Goal: Leave review/rating: Leave review/rating

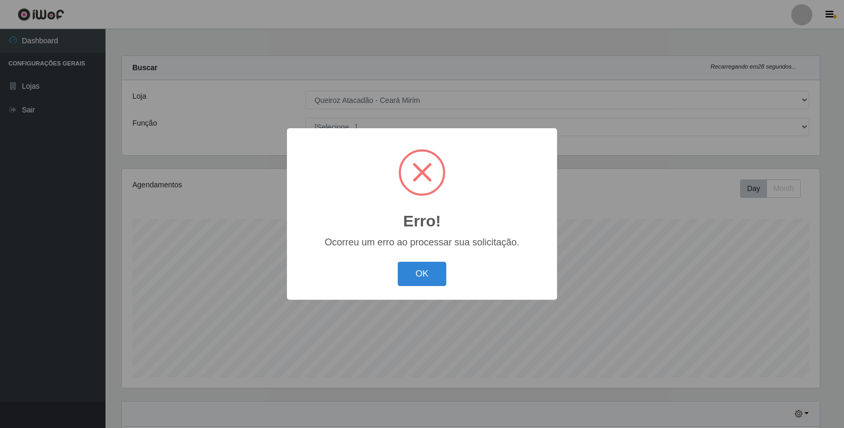
select select "465"
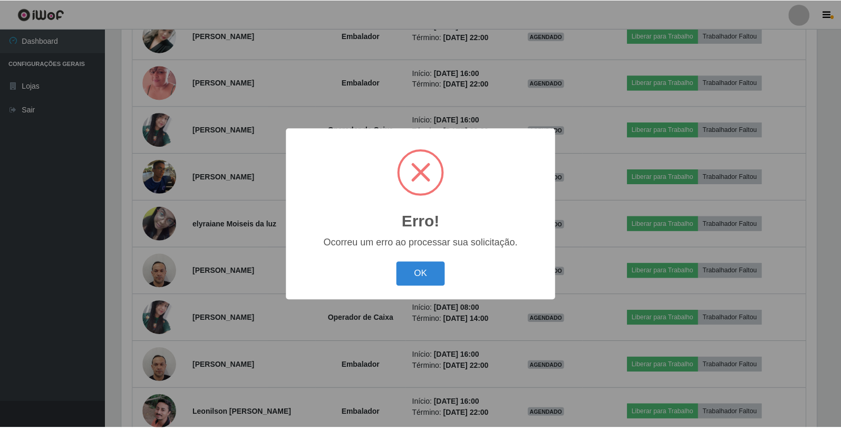
scroll to position [219, 698]
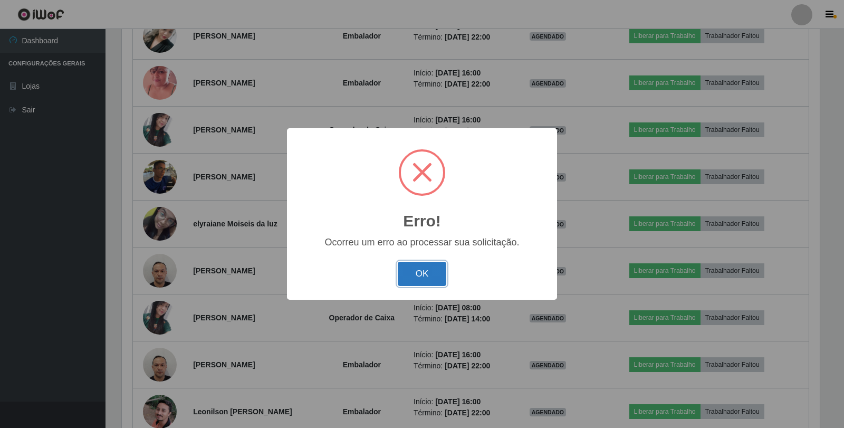
click at [429, 276] on button "OK" at bounding box center [422, 274] width 49 height 25
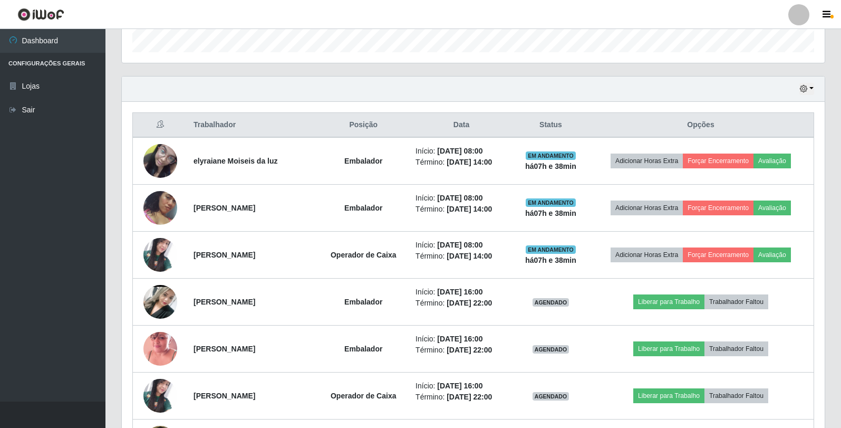
scroll to position [274, 0]
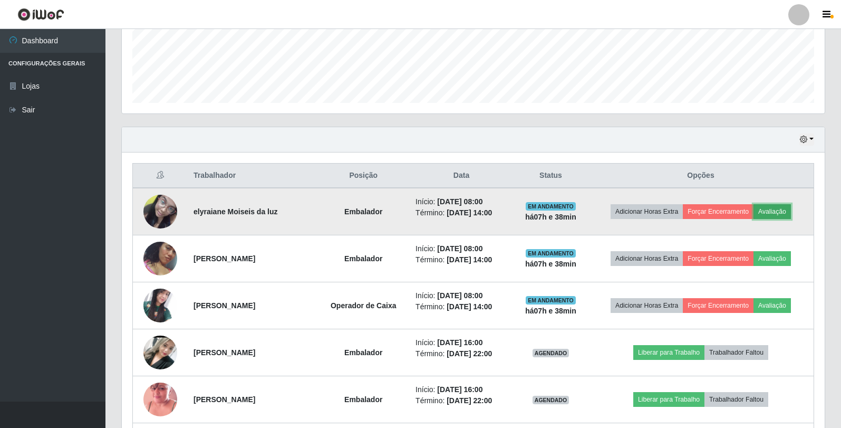
click at [783, 208] on button "Avaliação" at bounding box center [772, 211] width 37 height 15
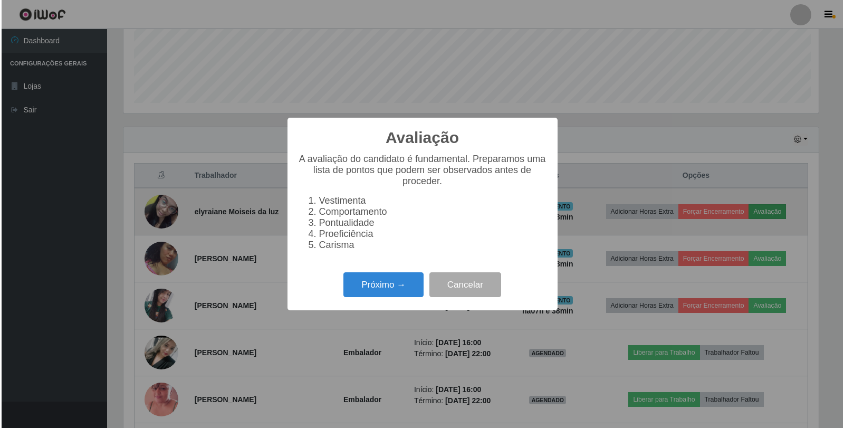
scroll to position [219, 698]
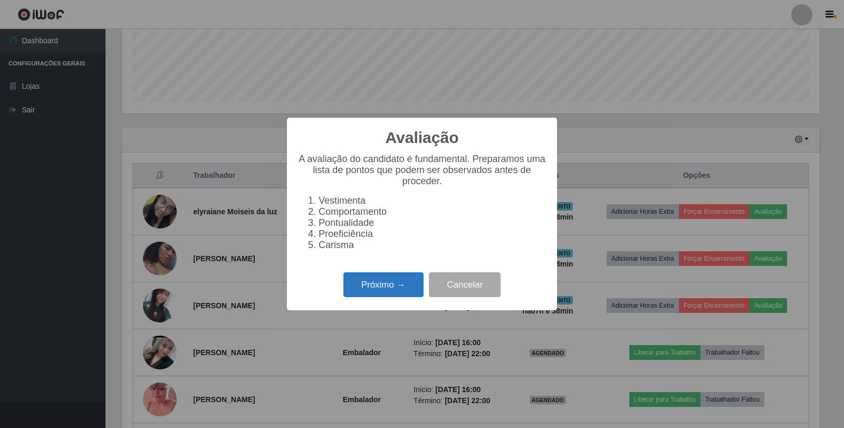
click at [369, 297] on button "Próximo →" at bounding box center [383, 284] width 80 height 25
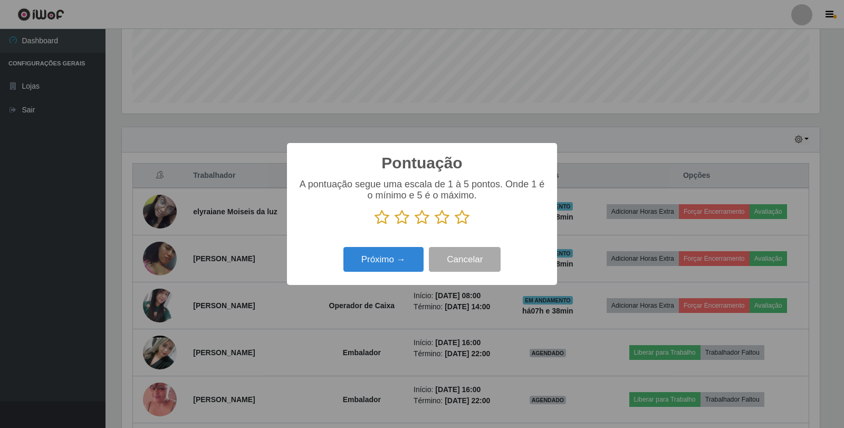
click at [445, 219] on icon at bounding box center [442, 217] width 15 height 16
click at [435, 225] on input "radio" at bounding box center [435, 225] width 0 height 0
click at [393, 259] on button "Próximo →" at bounding box center [383, 259] width 80 height 25
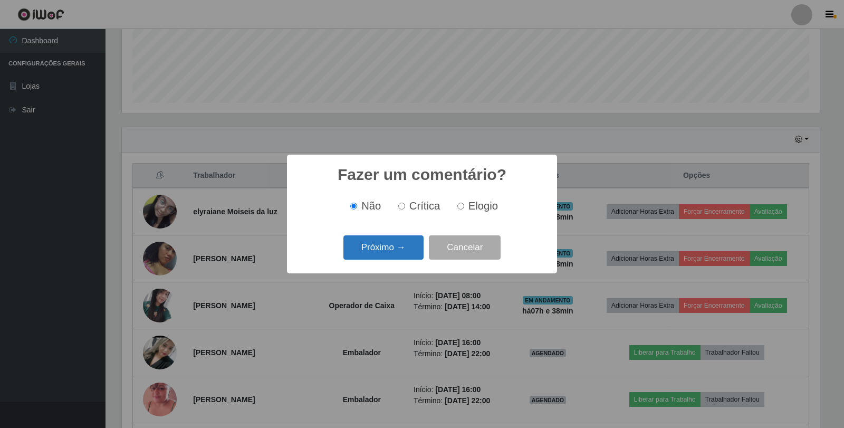
click at [396, 250] on button "Próximo →" at bounding box center [383, 247] width 80 height 25
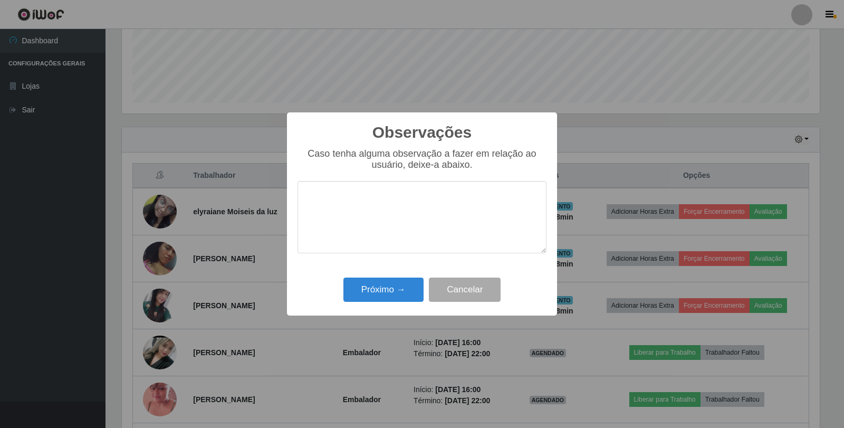
click at [391, 228] on textarea at bounding box center [421, 217] width 249 height 72
type textarea "PROATIVA"
click at [386, 282] on button "Próximo →" at bounding box center [383, 289] width 80 height 25
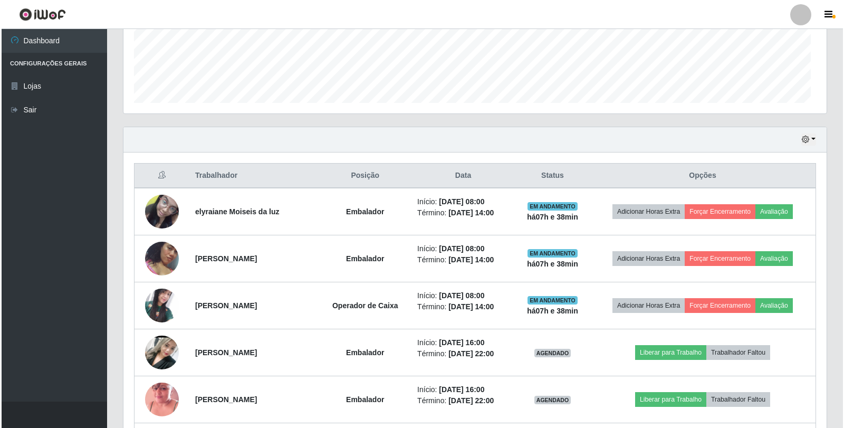
scroll to position [219, 703]
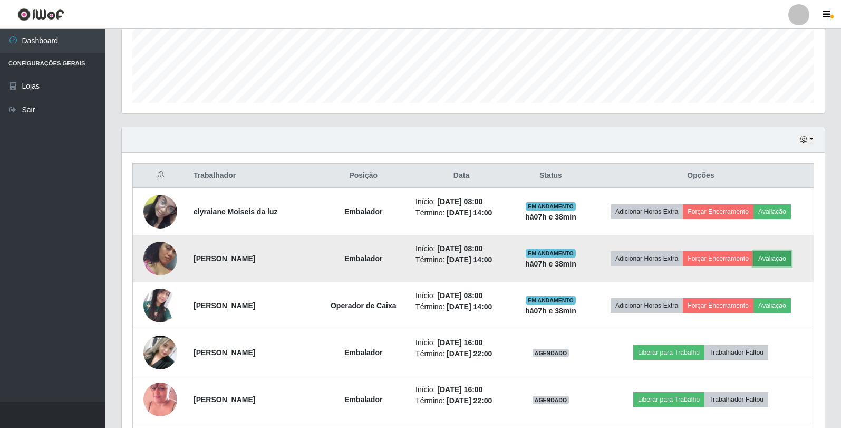
click at [782, 258] on button "Avaliação" at bounding box center [772, 258] width 37 height 15
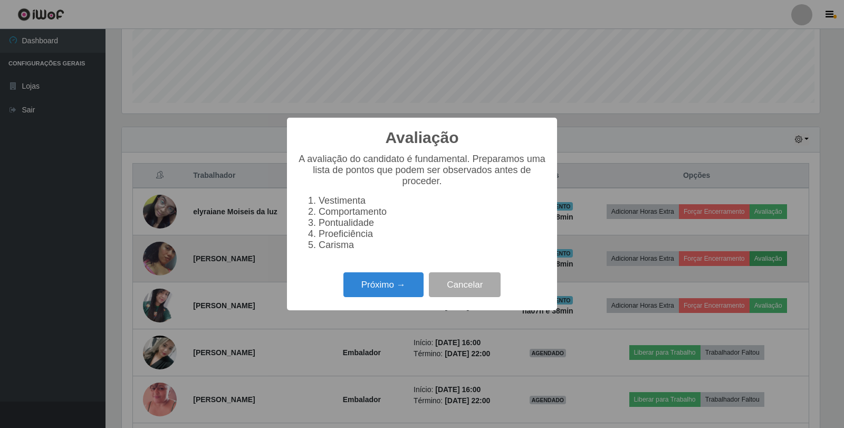
scroll to position [219, 698]
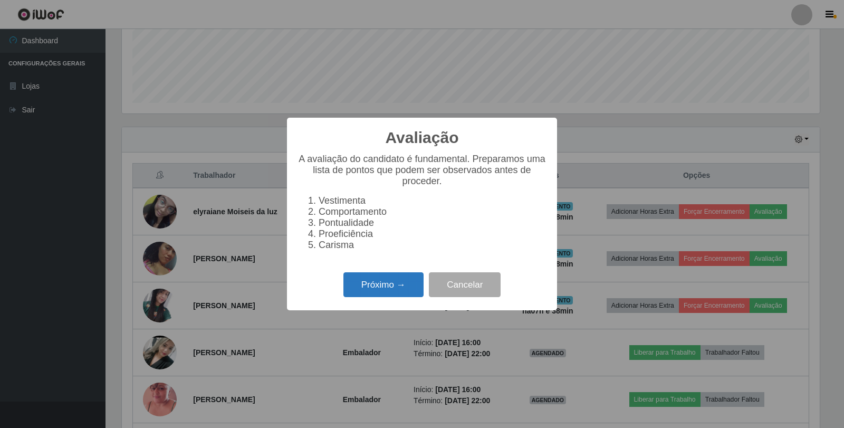
click at [367, 291] on button "Próximo →" at bounding box center [383, 284] width 80 height 25
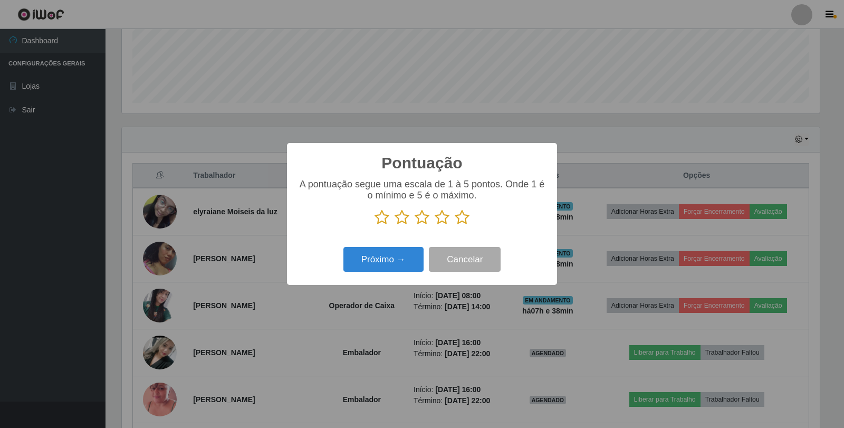
scroll to position [527193, 526714]
click at [445, 222] on icon at bounding box center [442, 217] width 15 height 16
click at [435, 225] on input "radio" at bounding box center [435, 225] width 0 height 0
click at [405, 266] on button "Próximo →" at bounding box center [383, 259] width 80 height 25
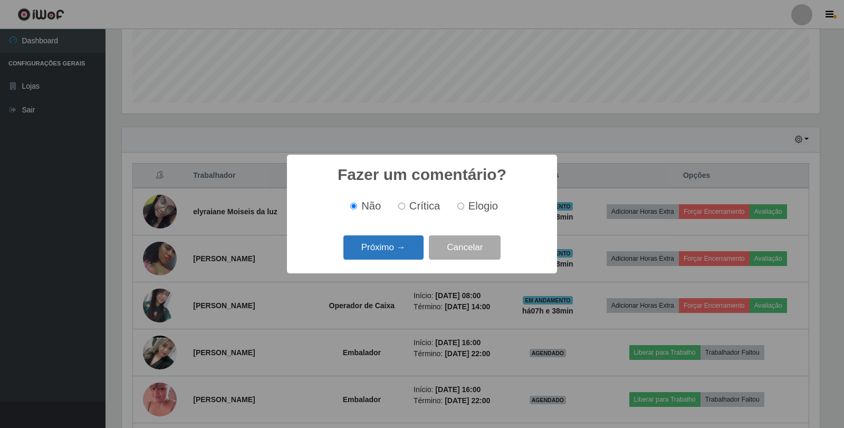
click at [399, 254] on button "Próximo →" at bounding box center [383, 247] width 80 height 25
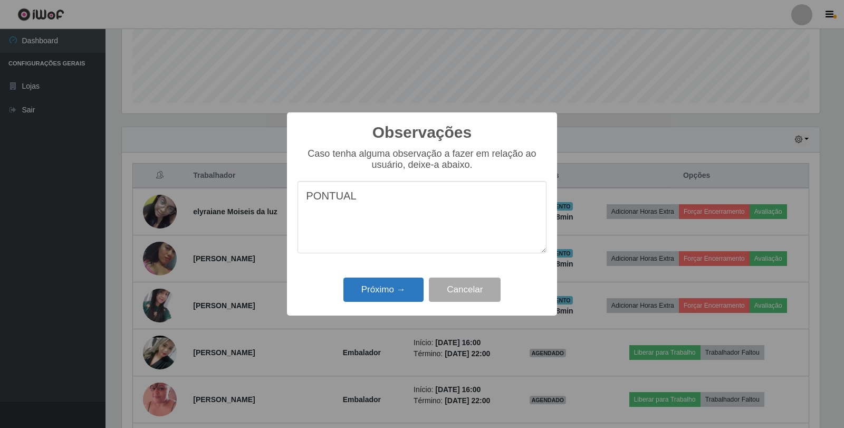
type textarea "PONTUAL"
click at [363, 293] on button "Próximo →" at bounding box center [383, 289] width 80 height 25
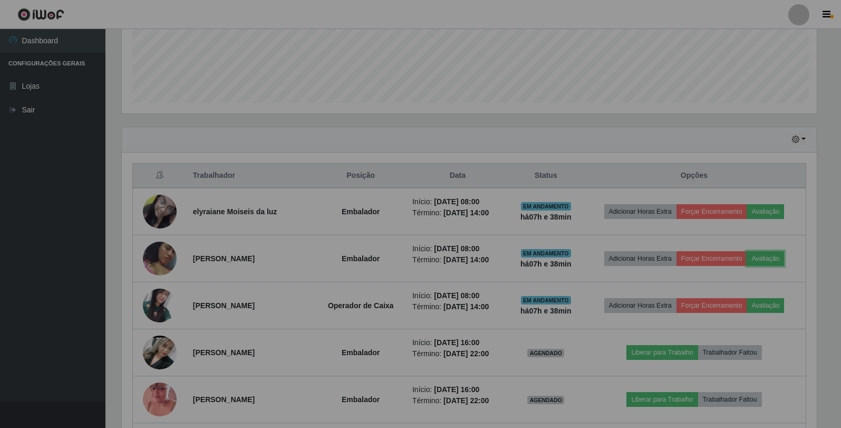
scroll to position [219, 703]
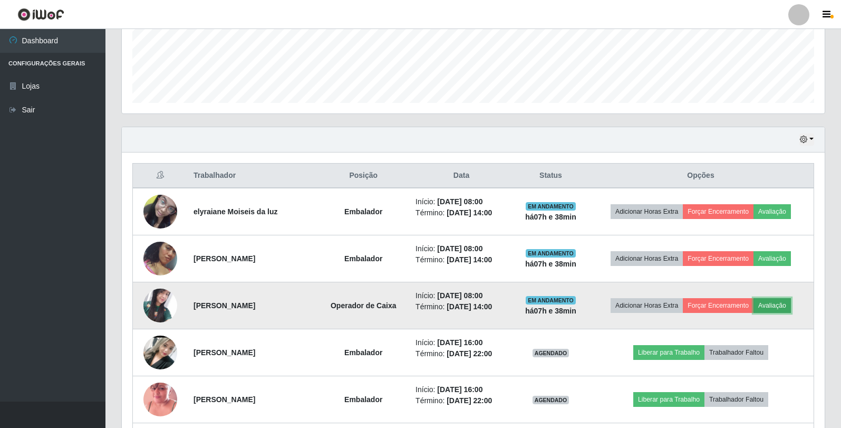
click at [780, 305] on button "Avaliação" at bounding box center [772, 305] width 37 height 15
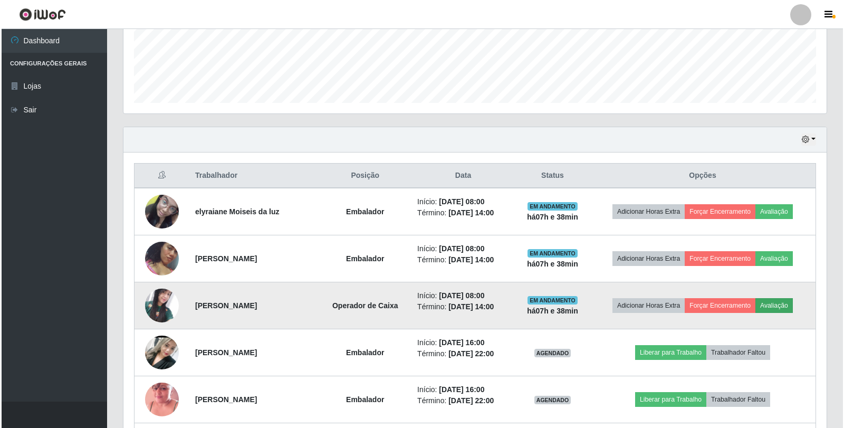
scroll to position [219, 698]
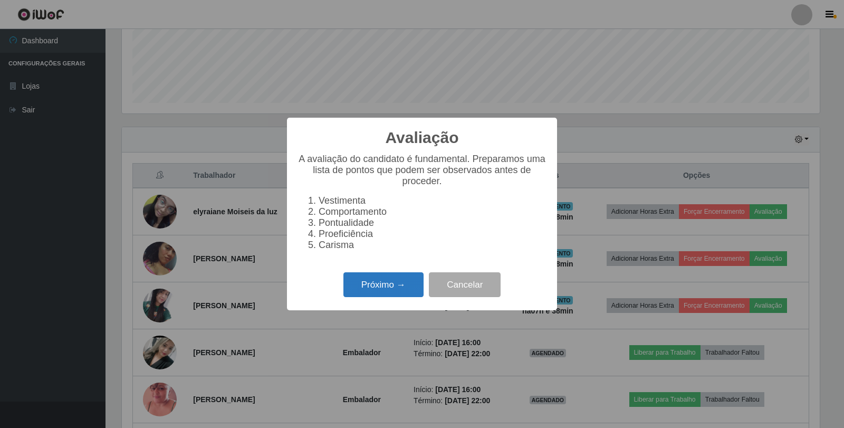
click at [369, 294] on button "Próximo →" at bounding box center [383, 284] width 80 height 25
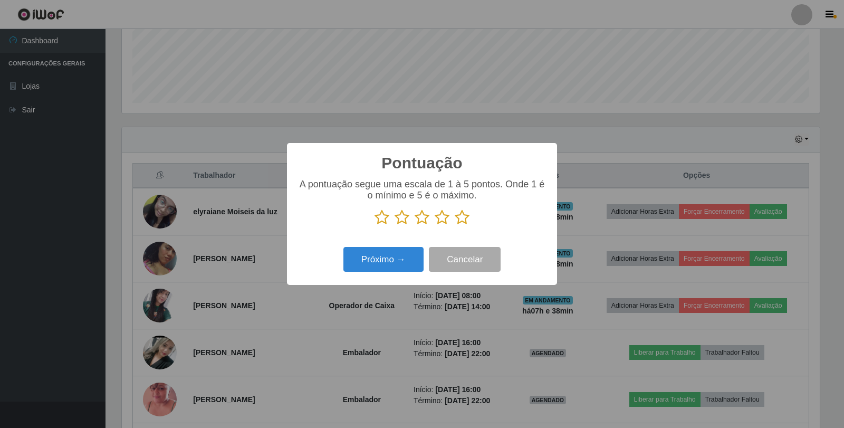
click at [438, 218] on icon at bounding box center [442, 217] width 15 height 16
click at [435, 225] on input "radio" at bounding box center [435, 225] width 0 height 0
click at [388, 263] on button "Próximo →" at bounding box center [383, 259] width 80 height 25
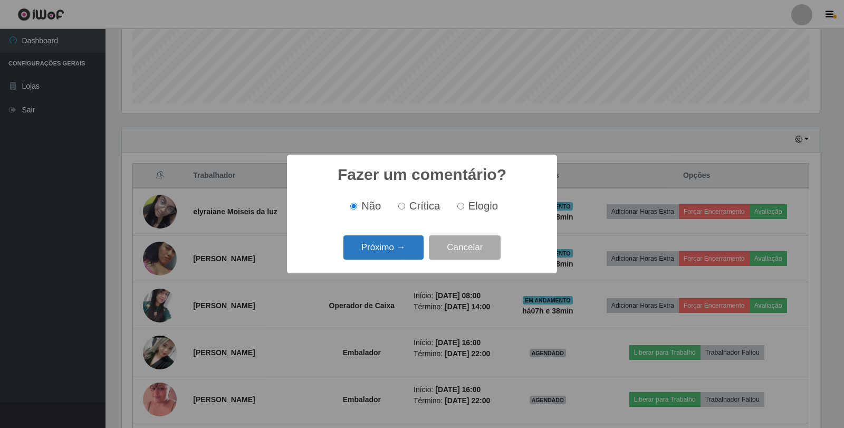
click at [387, 253] on button "Próximo →" at bounding box center [383, 247] width 80 height 25
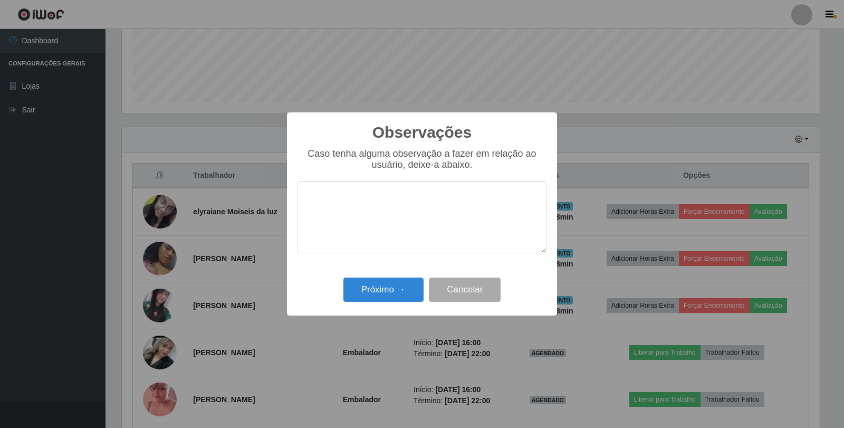
click at [372, 227] on textarea at bounding box center [421, 217] width 249 height 72
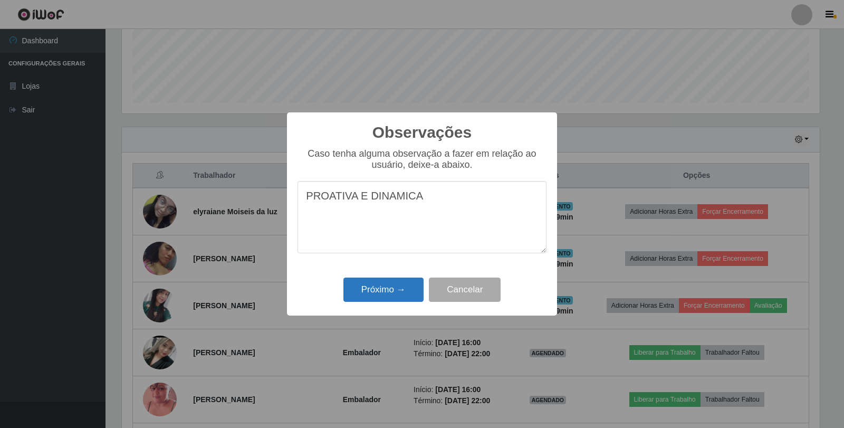
type textarea "PROATIVA E DINAMICA"
click at [369, 288] on button "Próximo →" at bounding box center [383, 289] width 80 height 25
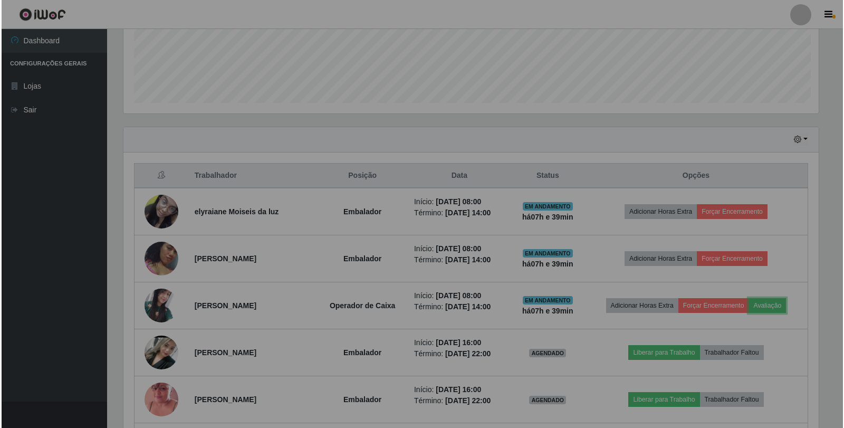
scroll to position [219, 703]
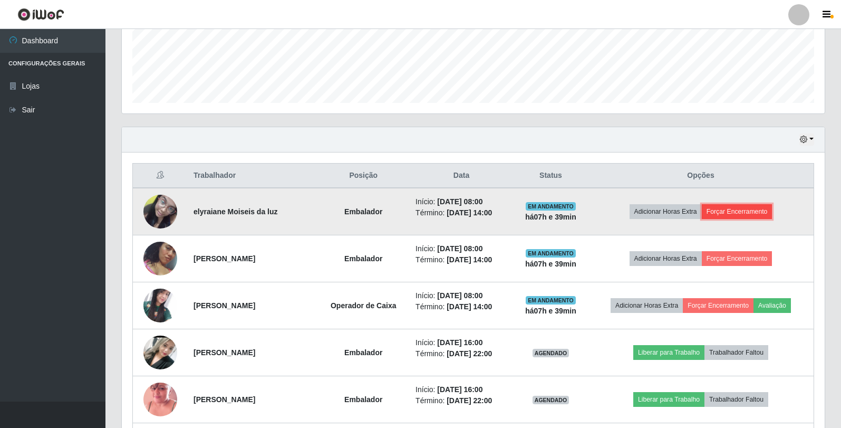
click at [733, 212] on button "Forçar Encerramento" at bounding box center [737, 211] width 71 height 15
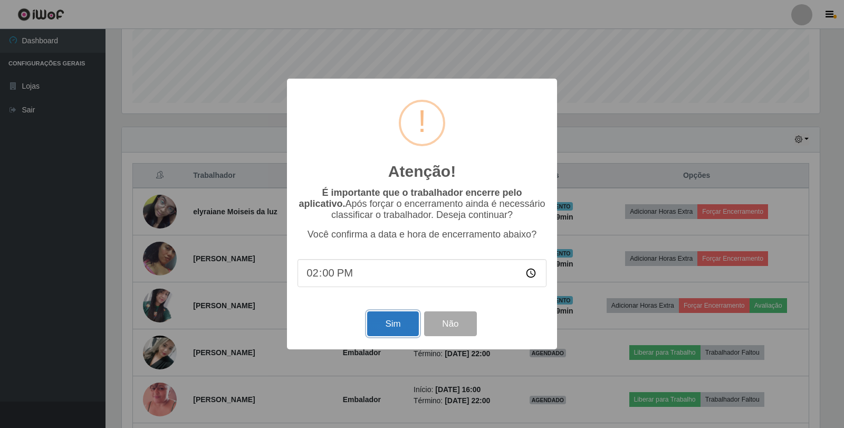
click at [385, 328] on button "Sim" at bounding box center [392, 323] width 51 height 25
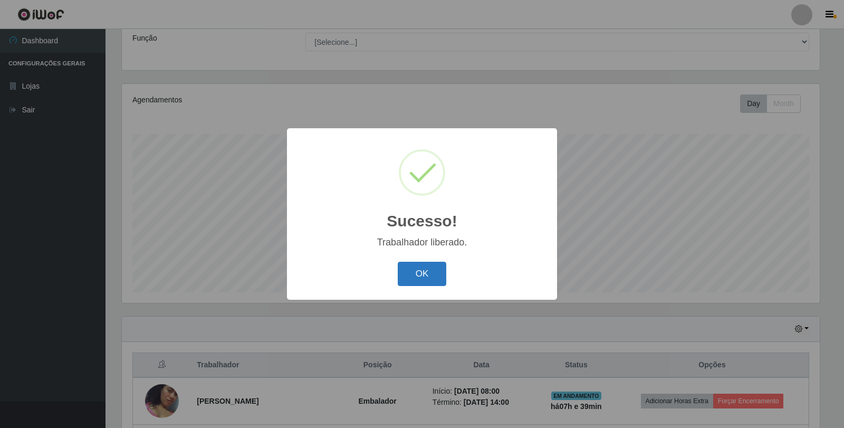
click at [417, 274] on button "OK" at bounding box center [422, 274] width 49 height 25
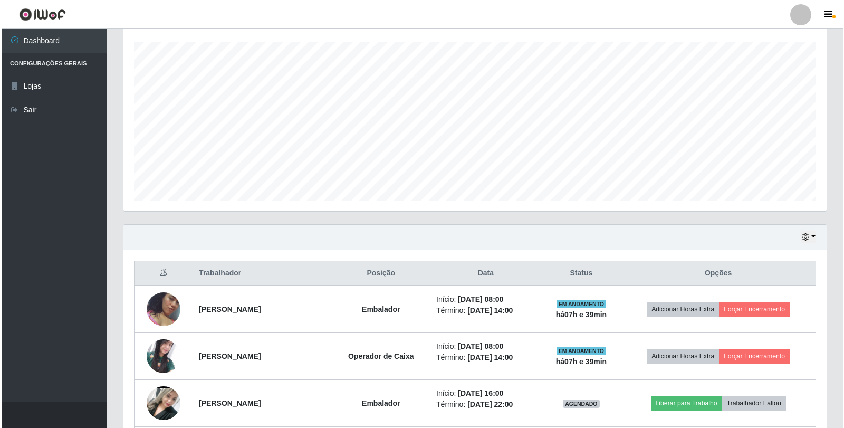
scroll to position [190, 0]
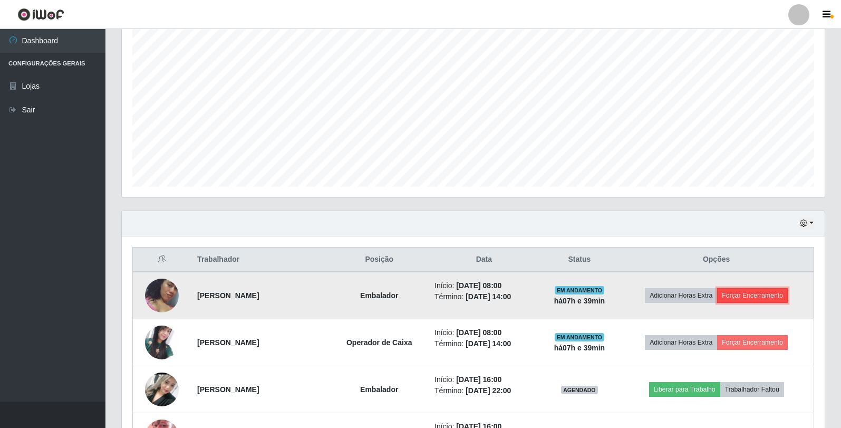
click at [767, 294] on button "Forçar Encerramento" at bounding box center [752, 295] width 71 height 15
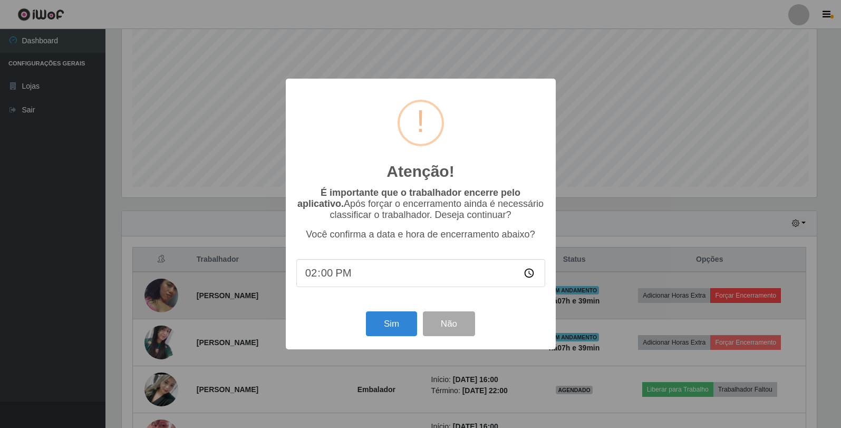
scroll to position [219, 698]
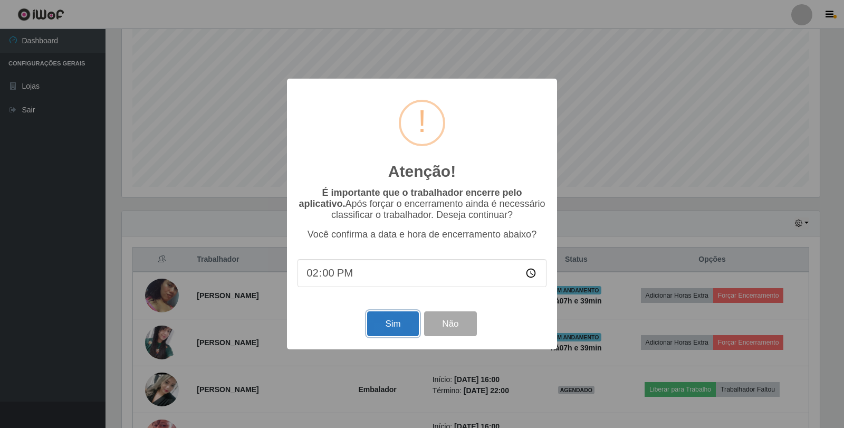
click at [396, 332] on button "Sim" at bounding box center [392, 323] width 51 height 25
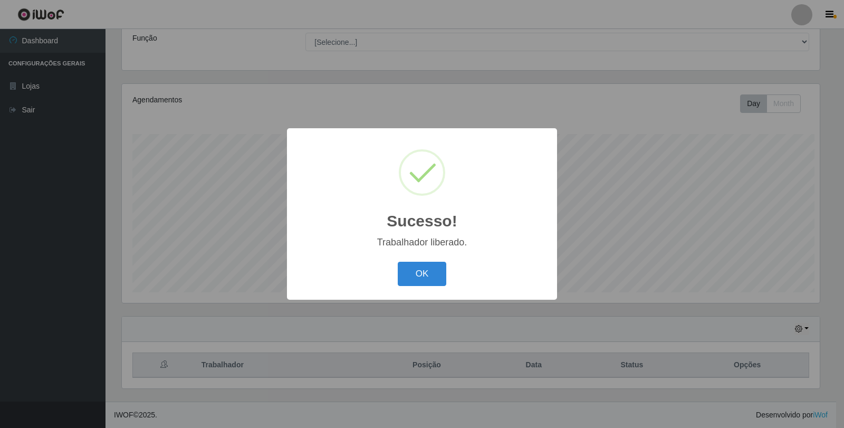
scroll to position [0, 0]
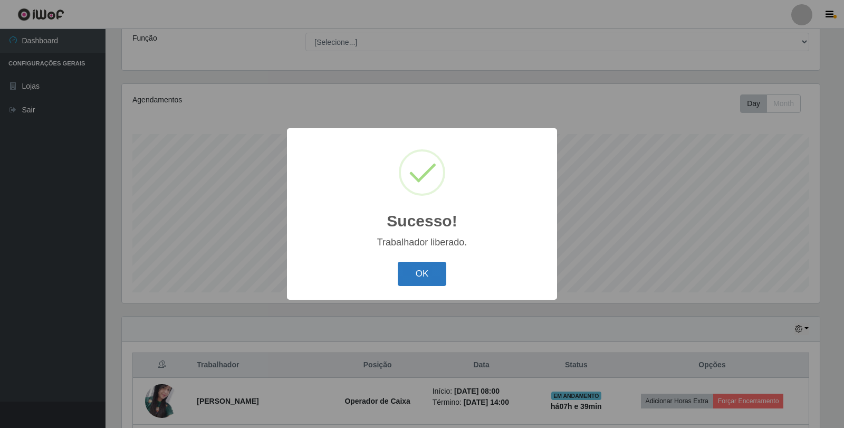
click at [414, 277] on button "OK" at bounding box center [422, 274] width 49 height 25
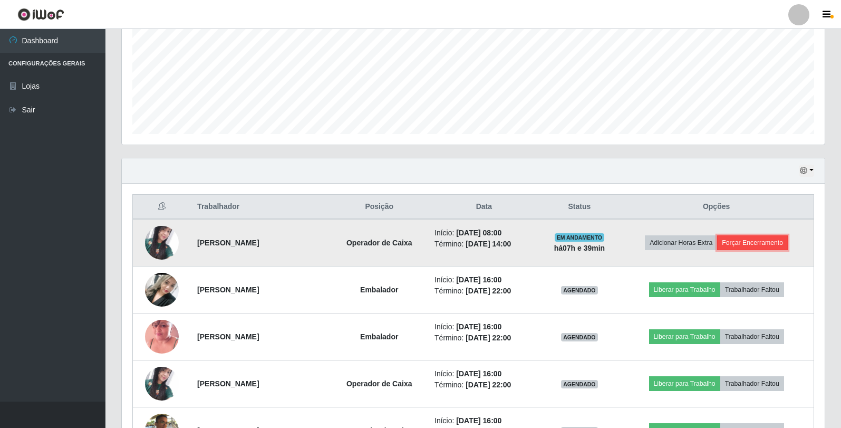
click at [775, 244] on button "Forçar Encerramento" at bounding box center [752, 242] width 71 height 15
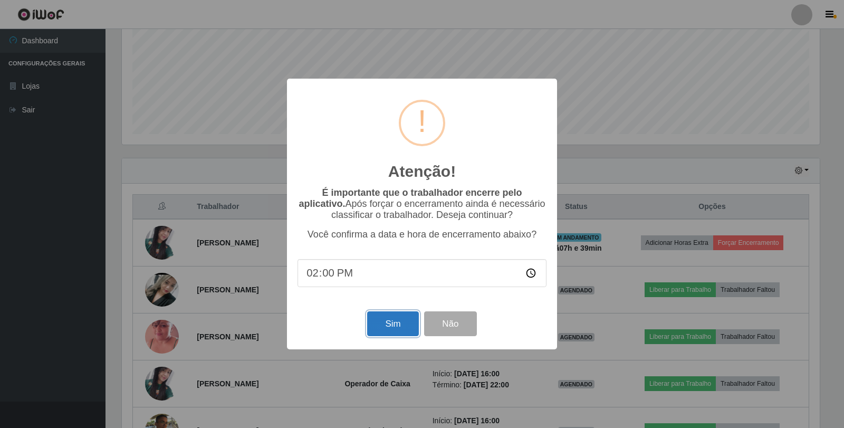
click at [397, 331] on button "Sim" at bounding box center [392, 323] width 51 height 25
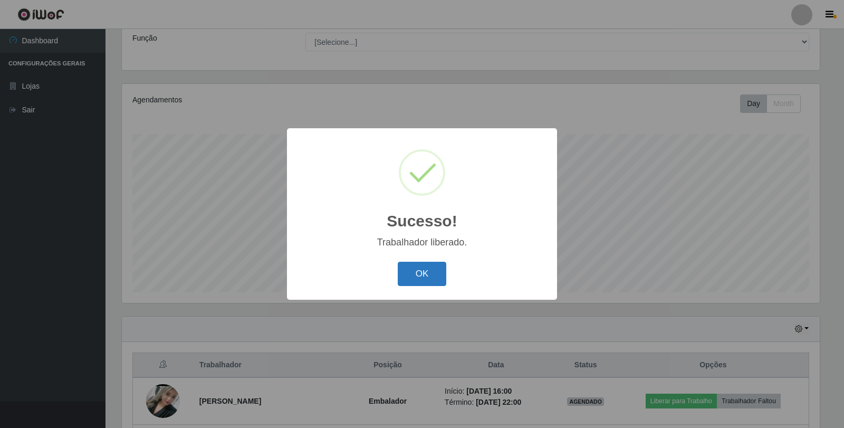
click at [430, 275] on button "OK" at bounding box center [422, 274] width 49 height 25
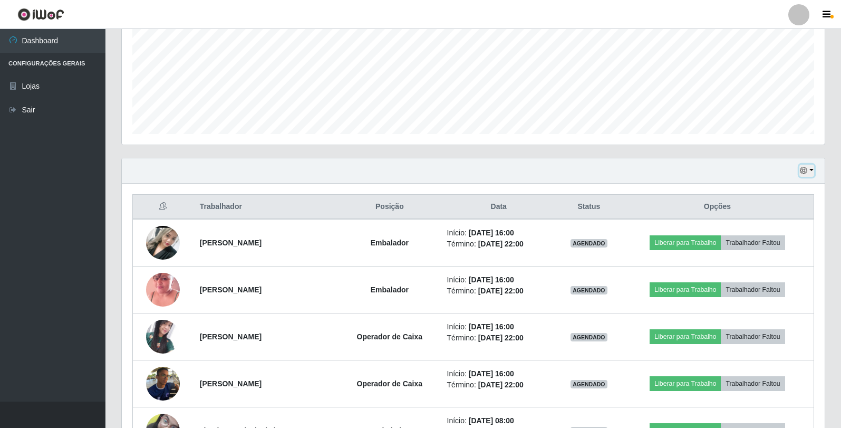
click at [812, 169] on button "button" at bounding box center [807, 171] width 15 height 12
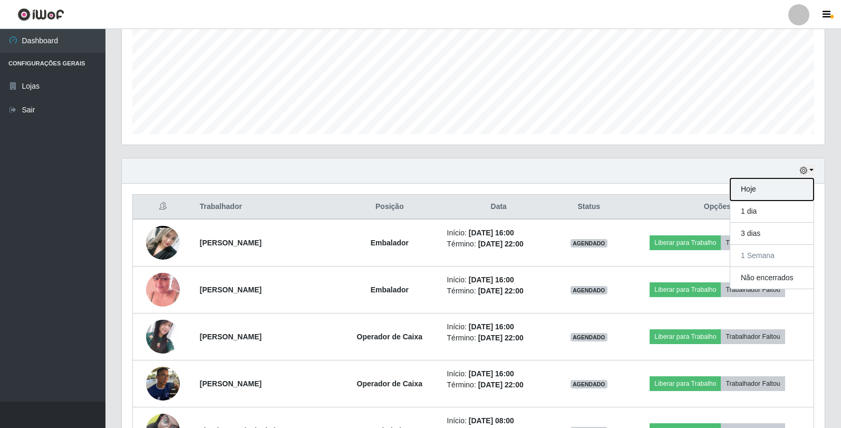
click at [774, 193] on button "Hoje" at bounding box center [771, 189] width 83 height 22
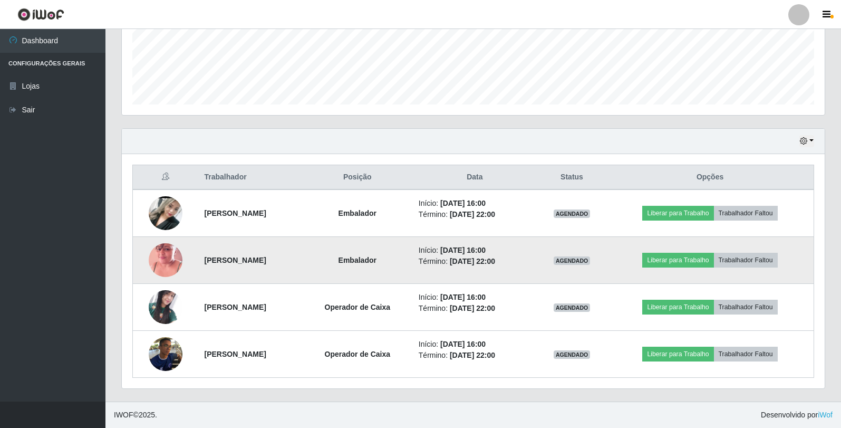
click at [162, 254] on img at bounding box center [166, 260] width 34 height 60
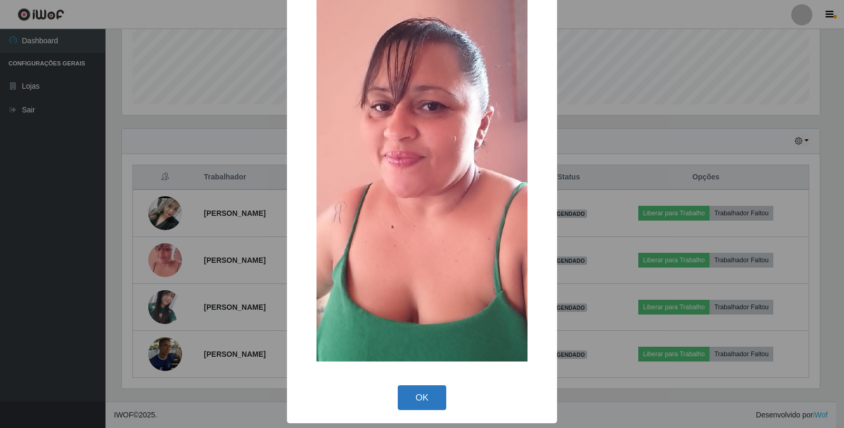
click at [426, 405] on button "OK" at bounding box center [422, 397] width 49 height 25
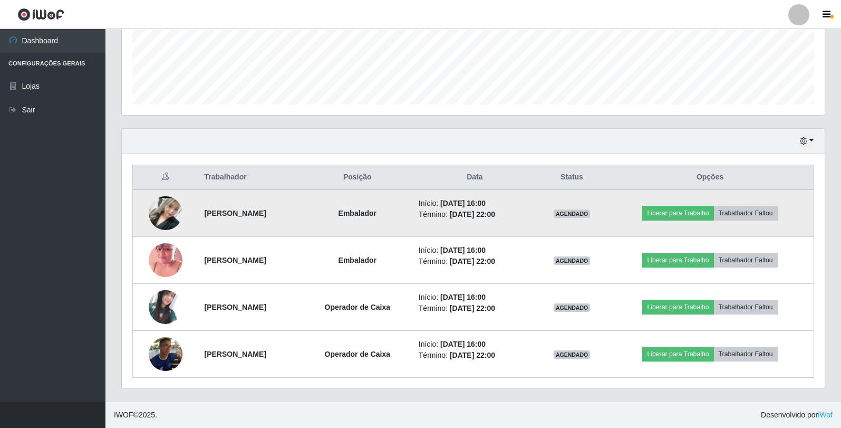
click at [162, 207] on img at bounding box center [166, 213] width 34 height 75
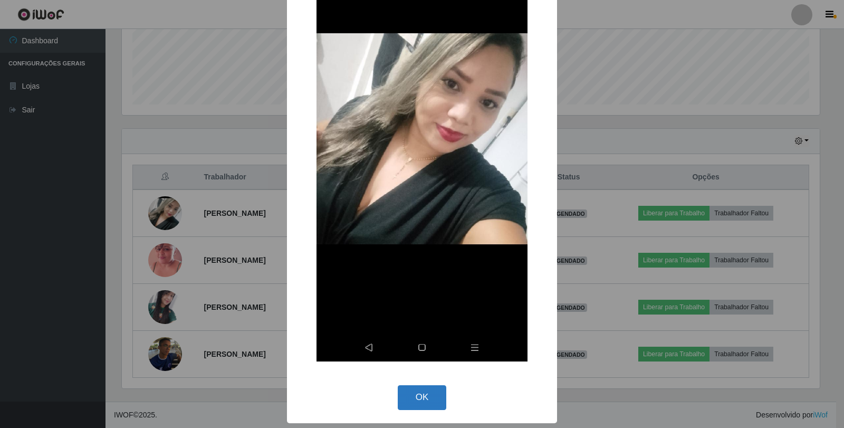
click at [422, 399] on button "OK" at bounding box center [422, 397] width 49 height 25
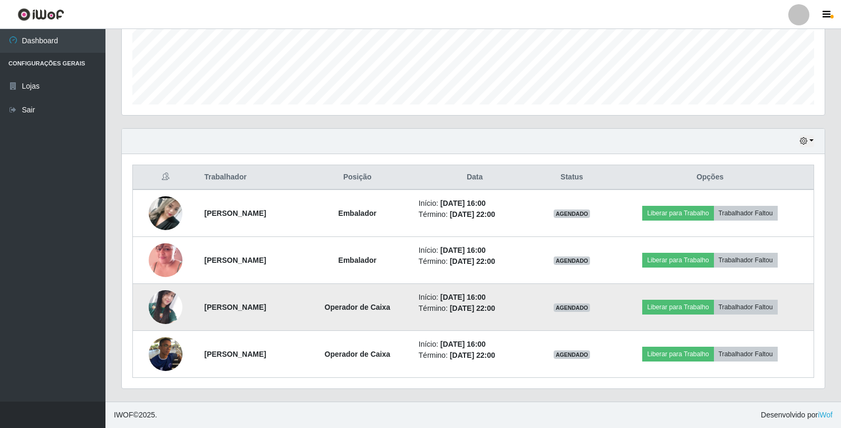
click at [153, 301] on img at bounding box center [166, 306] width 34 height 33
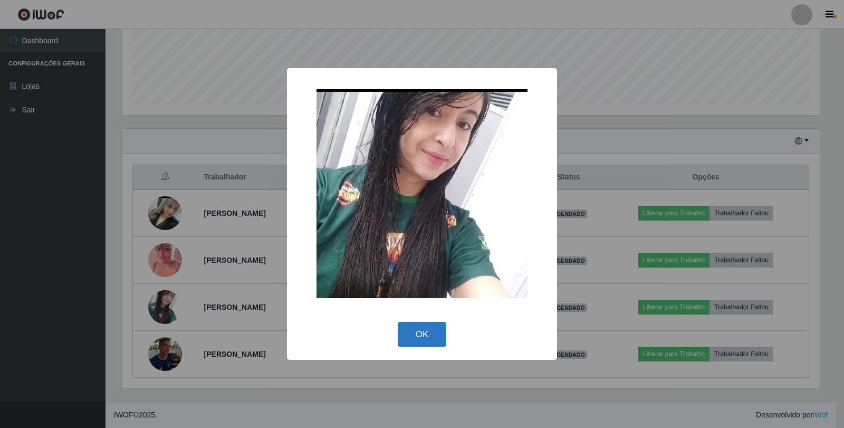
click at [411, 329] on button "OK" at bounding box center [422, 334] width 49 height 25
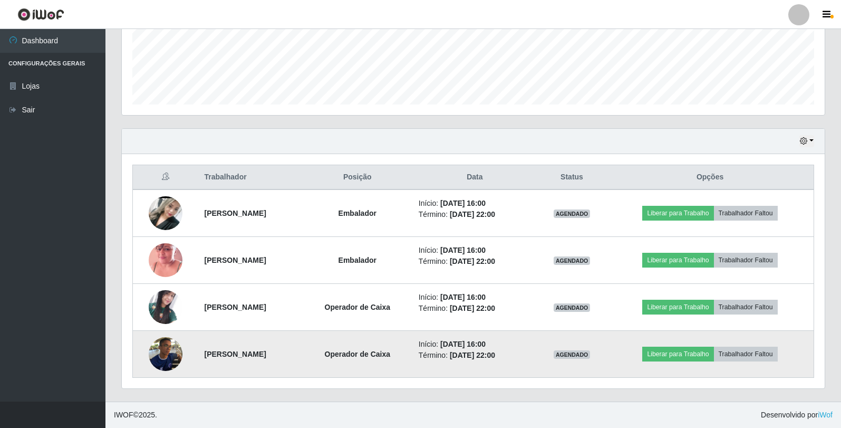
click at [159, 352] on img at bounding box center [166, 354] width 34 height 34
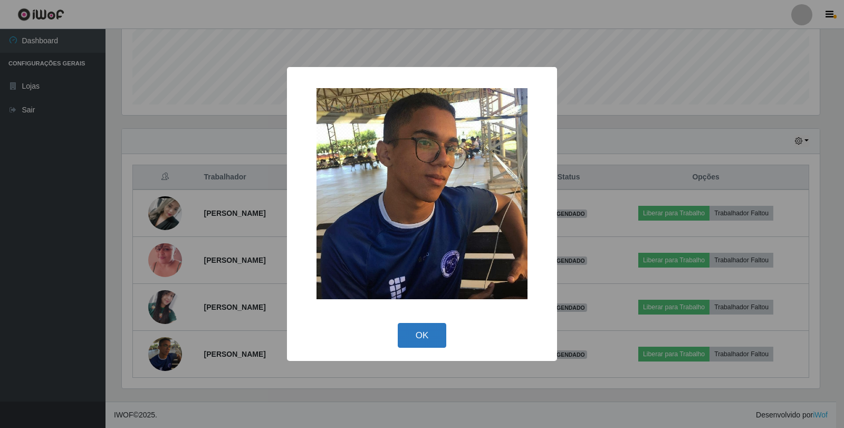
click at [425, 323] on button "OK" at bounding box center [422, 335] width 49 height 25
